Goal: Task Accomplishment & Management: Complete application form

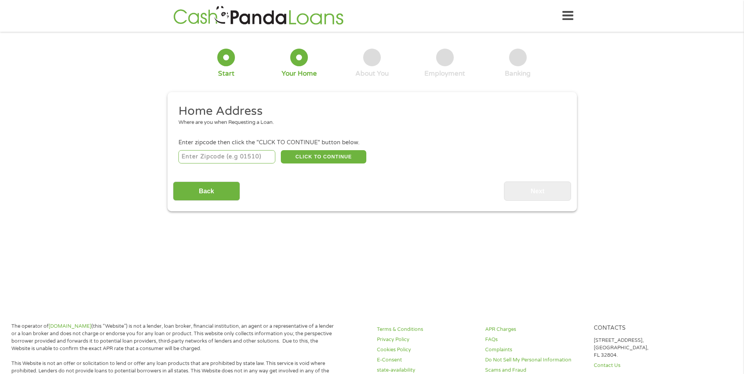
click at [196, 158] on input "number" at bounding box center [227, 156] width 97 height 13
type input "92410"
click at [335, 156] on button "CLICK TO CONTINUE" at bounding box center [324, 156] width 86 height 13
type input "92410"
type input "[GEOGRAPHIC_DATA]"
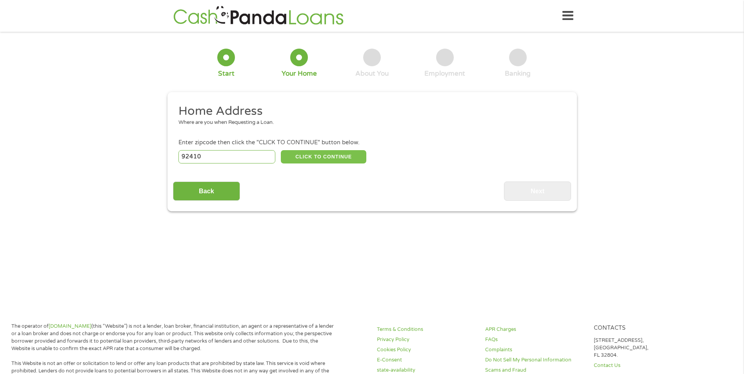
select select "[US_STATE]"
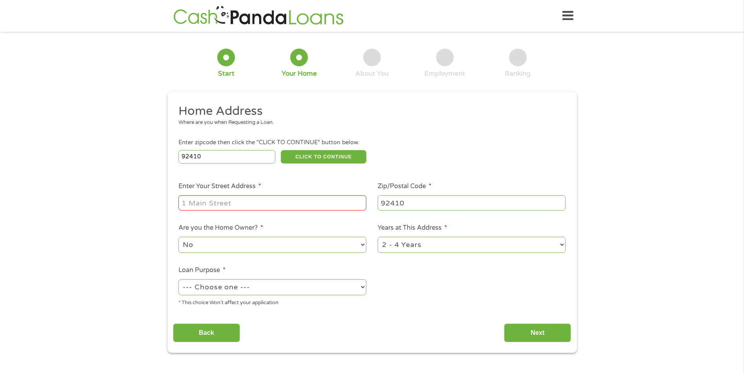
click at [204, 207] on input "Enter Your Street Address *" at bounding box center [273, 202] width 188 height 15
click at [252, 204] on input "[STREET_ADDRESS]" at bounding box center [273, 202] width 188 height 15
type input "[STREET_ADDRESS]"
click at [362, 286] on select "--- Choose one --- Pay Bills Debt Consolidation Home Improvement Major Purchase…" at bounding box center [273, 287] width 188 height 16
select select "other"
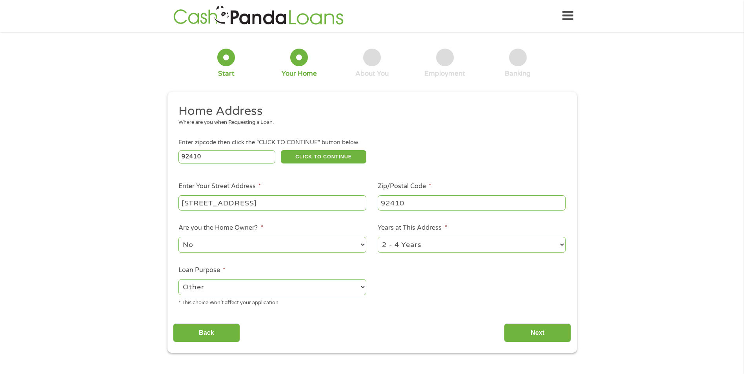
click at [179, 279] on select "--- Choose one --- Pay Bills Debt Consolidation Home Improvement Major Purchase…" at bounding box center [273, 287] width 188 height 16
click at [544, 332] on input "Next" at bounding box center [537, 333] width 67 height 19
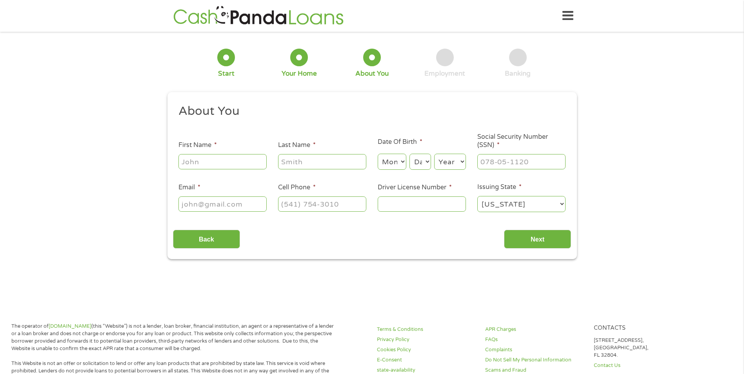
scroll to position [3, 3]
click at [206, 162] on input "First Name *" at bounding box center [223, 161] width 88 height 15
type input "MERICI"
type input "[PERSON_NAME]"
select select "2"
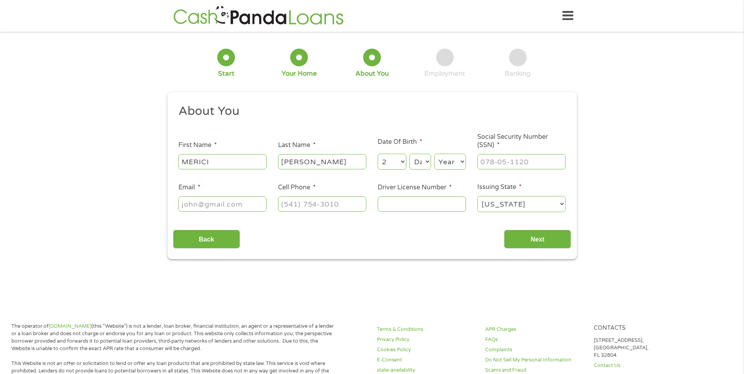
select select "4"
select select "1970"
type input "[EMAIL_ADDRESS][DOMAIN_NAME]"
type input "[PHONE_NUMBER]"
drag, startPoint x: 394, startPoint y: 163, endPoint x: 382, endPoint y: 162, distance: 11.4
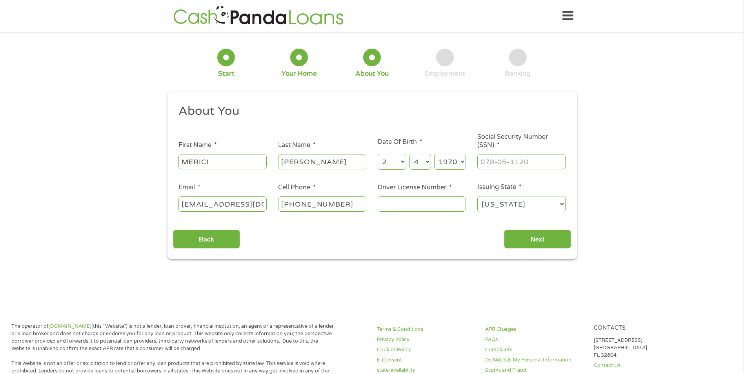
click at [382, 162] on select "Month 1 2 3 4 5 6 7 8 9 10 11 12" at bounding box center [392, 162] width 29 height 16
select select "10"
click at [378, 154] on select "Month 1 2 3 4 5 6 7 8 9 10 11 12" at bounding box center [392, 162] width 29 height 16
drag, startPoint x: 427, startPoint y: 161, endPoint x: 426, endPoint y: 167, distance: 6.4
click at [427, 161] on select "Day 1 2 3 4 5 6 7 8 9 10 11 12 13 14 15 16 17 18 19 20 21 22 23 24 25 26 27 28 …" at bounding box center [420, 162] width 21 height 16
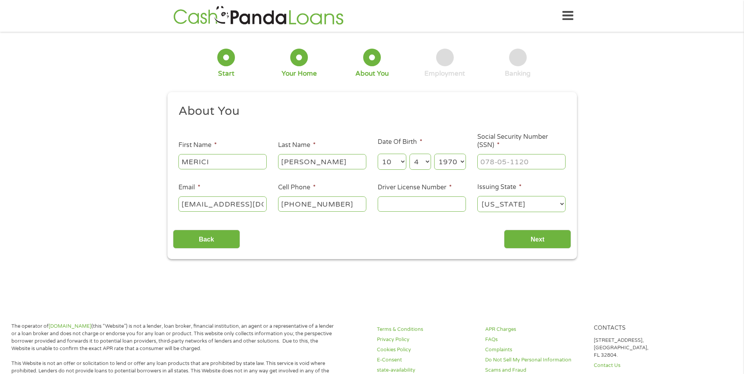
select select "8"
click at [410, 154] on select "Day 1 2 3 4 5 6 7 8 9 10 11 12 13 14 15 16 17 18 19 20 21 22 23 24 25 26 27 28 …" at bounding box center [420, 162] width 21 height 16
click at [464, 162] on select "Year [DATE] 2006 2005 2004 2003 2002 2001 2000 1999 1998 1997 1996 1995 1994 19…" at bounding box center [450, 162] width 32 height 16
select select "1974"
click at [434, 154] on select "Year [DATE] 2006 2005 2004 2003 2002 2001 2000 1999 1998 1997 1996 1995 1994 19…" at bounding box center [450, 162] width 32 height 16
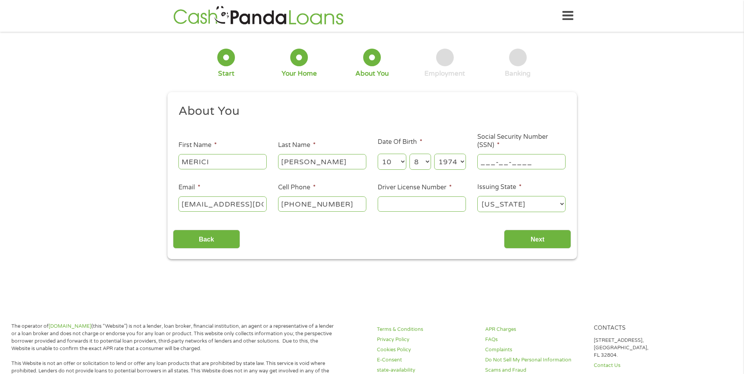
click at [485, 164] on input "___-__-____" at bounding box center [522, 161] width 88 height 15
type input "561-33-1567"
click at [387, 206] on input "Driver License Number *" at bounding box center [422, 204] width 88 height 15
type input "A9560360"
click at [520, 235] on input "Next" at bounding box center [537, 239] width 67 height 19
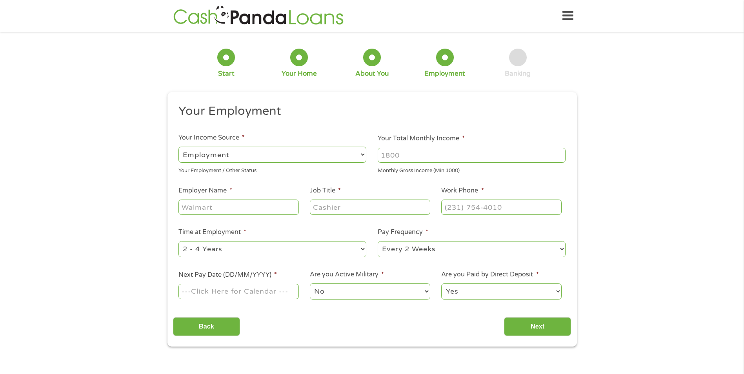
drag, startPoint x: 361, startPoint y: 156, endPoint x: 345, endPoint y: 159, distance: 16.4
click at [361, 156] on select "--- Choose one --- Employment [DEMOGRAPHIC_DATA] Benefits" at bounding box center [273, 155] width 188 height 16
click at [179, 147] on select "--- Choose one --- Employment [DEMOGRAPHIC_DATA] Benefits" at bounding box center [273, 155] width 188 height 16
click at [396, 155] on input "Your Total Monthly Income *" at bounding box center [472, 155] width 188 height 15
type input "5000.00"
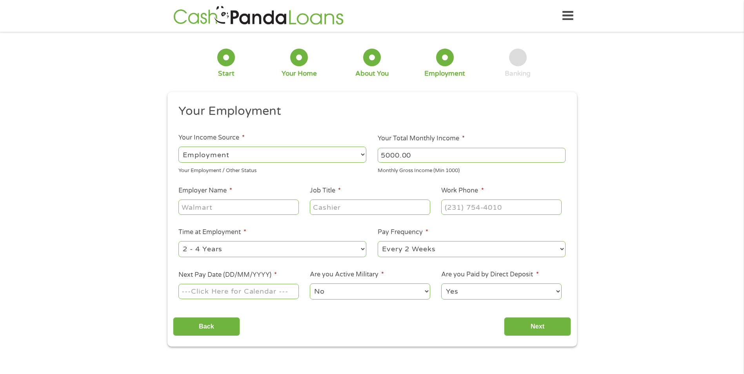
click at [193, 210] on input "Employer Name *" at bounding box center [239, 207] width 120 height 15
type input "Physical Therapy Care"
click at [325, 209] on input "Job Title *" at bounding box center [370, 207] width 120 height 15
type input "Billing Manager"
click at [456, 210] on input "(___) ___-____" at bounding box center [501, 207] width 120 height 15
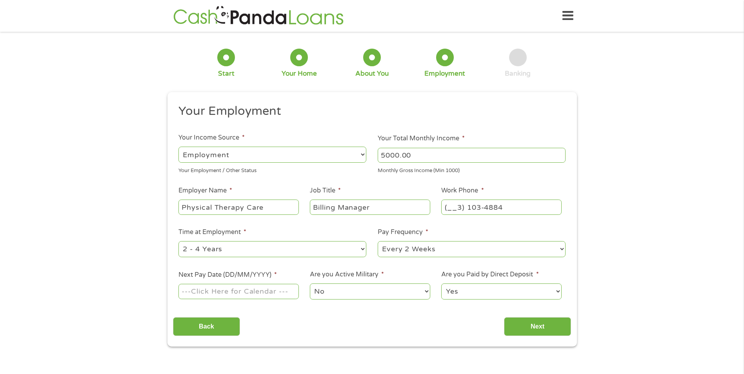
drag, startPoint x: 507, startPoint y: 207, endPoint x: 399, endPoint y: 208, distance: 107.5
click at [399, 208] on ul "Your Employment Your Income Source * --- Choose one --- Employment [DEMOGRAPHIC…" at bounding box center [372, 205] width 398 height 203
type input "[PHONE_NUMBER]"
click at [562, 249] on select "--- Choose one --- Every 2 Weeks Every Week Monthly Semi-Monthly" at bounding box center [472, 249] width 188 height 16
click at [378, 241] on select "--- Choose one --- Every 2 Weeks Every Week Monthly Semi-Monthly" at bounding box center [472, 249] width 188 height 16
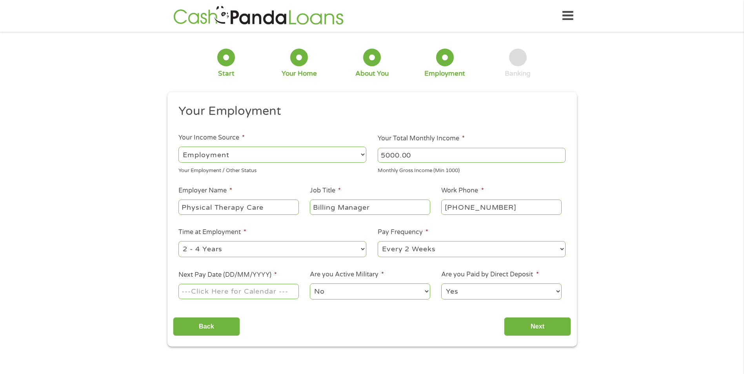
click at [193, 293] on input "Next Pay Date (DD/MM/YYYY) *" at bounding box center [239, 291] width 120 height 15
type input "[DATE]"
click at [537, 326] on input "Next" at bounding box center [537, 326] width 67 height 19
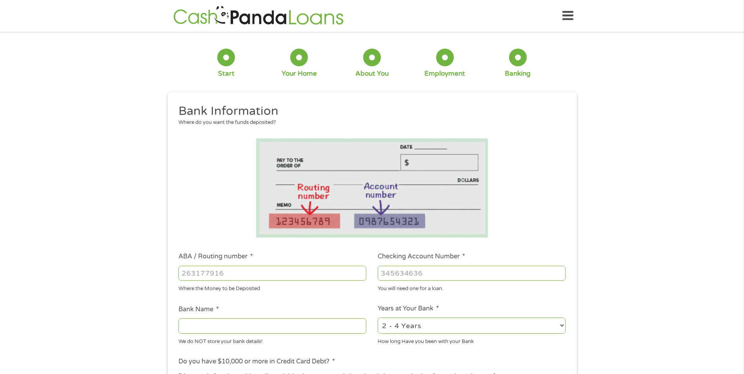
click at [185, 273] on input "ABA / Routing number *" at bounding box center [273, 273] width 188 height 15
type input "121000248"
type input "[PERSON_NAME] FARGO BANK NA"
type input "121000248"
click at [397, 274] on input "Checking Account Number *" at bounding box center [472, 273] width 188 height 15
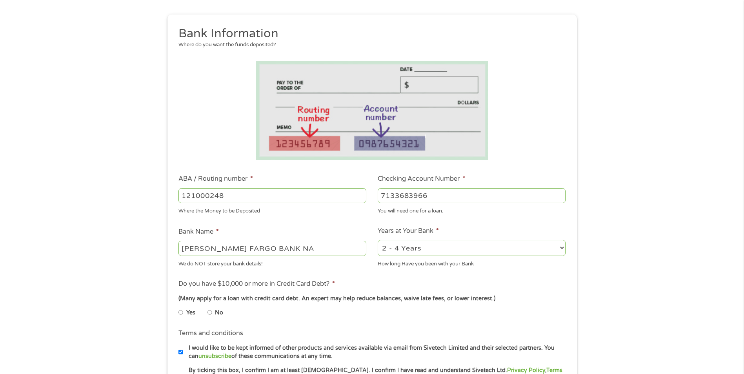
scroll to position [78, 0]
type input "7133683966"
click at [563, 248] on select "2 - 4 Years 6 - 12 Months 1 - 2 Years Over 4 Years" at bounding box center [472, 247] width 188 height 16
select select "60months"
click at [378, 239] on select "2 - 4 Years 6 - 12 Months 1 - 2 Years Over 4 Years" at bounding box center [472, 247] width 188 height 16
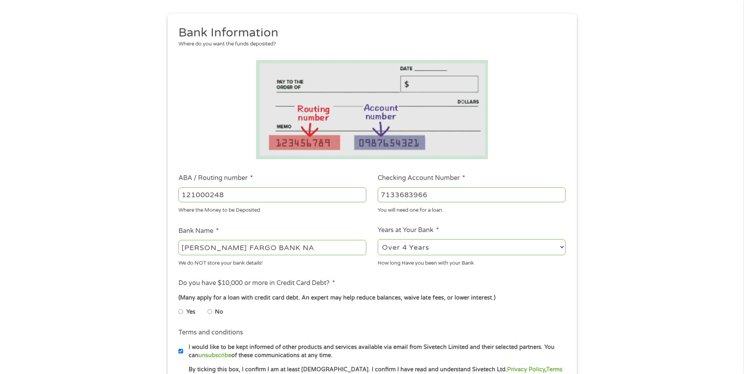
click at [210, 312] on input "No" at bounding box center [210, 312] width 5 height 13
radio input "true"
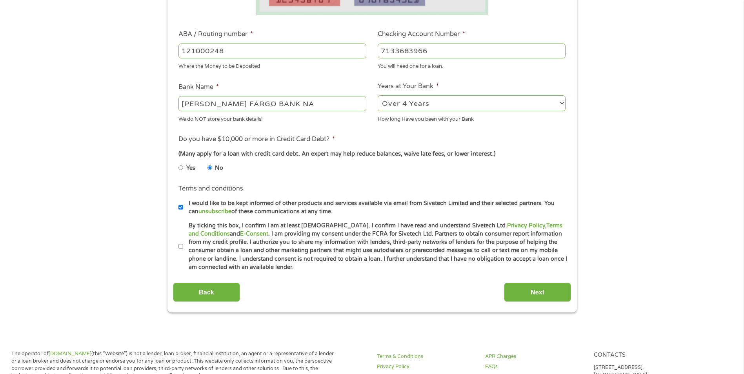
scroll to position [235, 0]
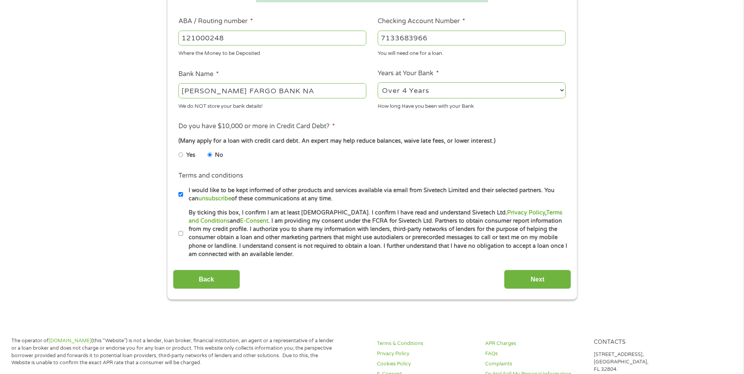
click at [181, 234] on input "By ticking this box, I confirm I am at least [DEMOGRAPHIC_DATA]. I confirm I ha…" at bounding box center [181, 234] width 5 height 13
checkbox input "true"
click at [182, 193] on input "I would like to be kept informed of other products and services available via e…" at bounding box center [181, 194] width 5 height 13
checkbox input "false"
click at [537, 279] on input "Next" at bounding box center [537, 279] width 67 height 19
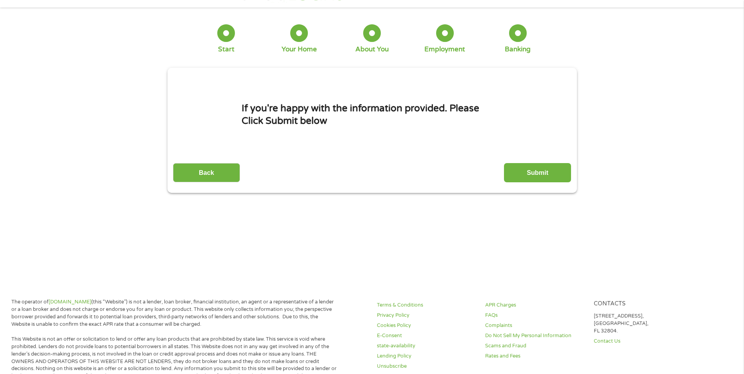
scroll to position [0, 0]
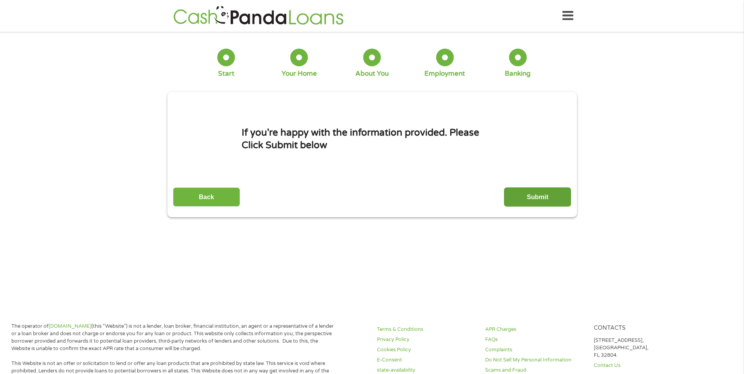
click at [529, 197] on input "Submit" at bounding box center [537, 197] width 67 height 19
